Goal: Navigation & Orientation: Find specific page/section

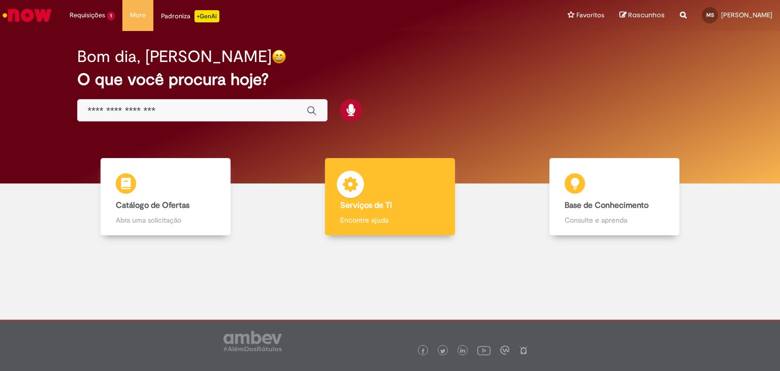
click at [373, 188] on div "Serviços de TI Serviços de TI Encontre ajuda" at bounding box center [390, 197] width 130 height 78
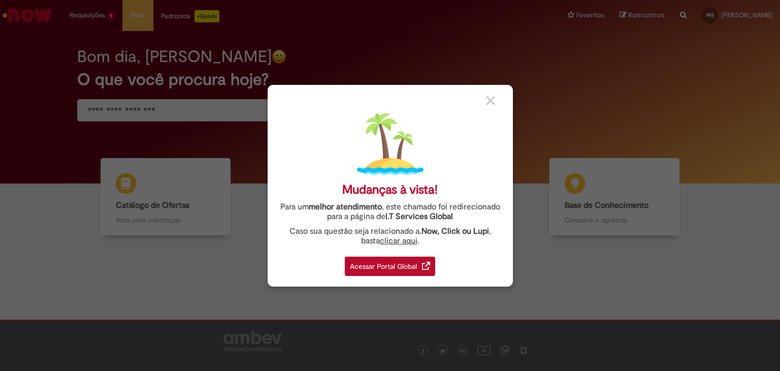
click at [401, 267] on div "Acessar Portal Global" at bounding box center [390, 265] width 90 height 19
